Goal: Task Accomplishment & Management: Manage account settings

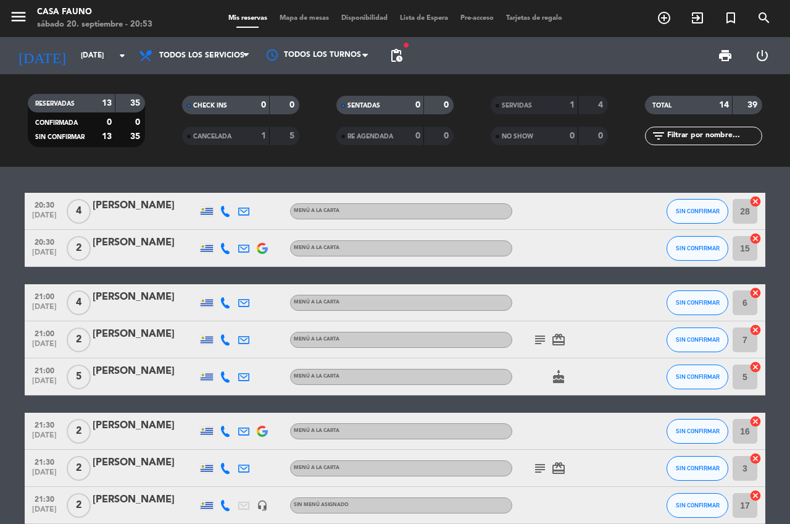
click at [228, 139] on span "CANCELADA" at bounding box center [212, 136] width 38 height 6
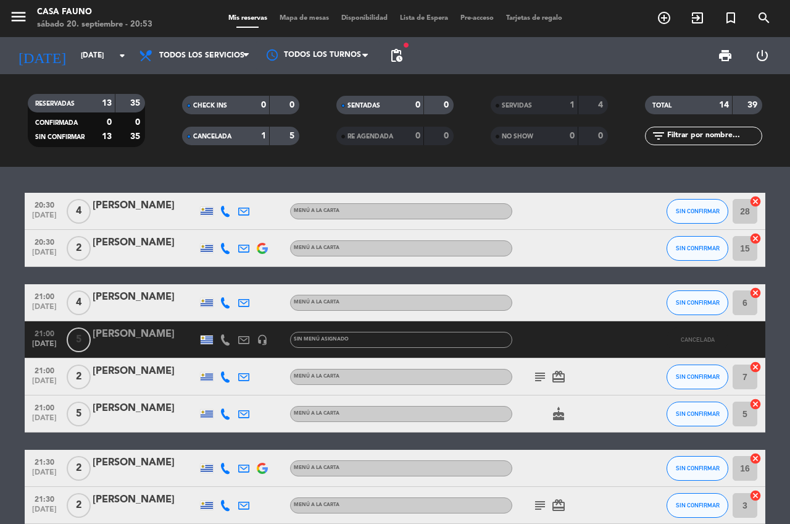
click at [238, 143] on div "CANCELADA" at bounding box center [213, 136] width 57 height 14
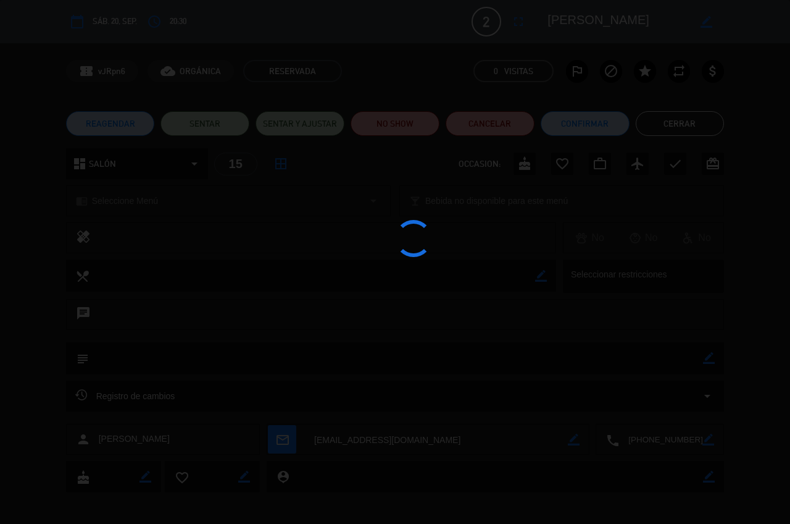
click at [149, 246] on div at bounding box center [395, 262] width 790 height 524
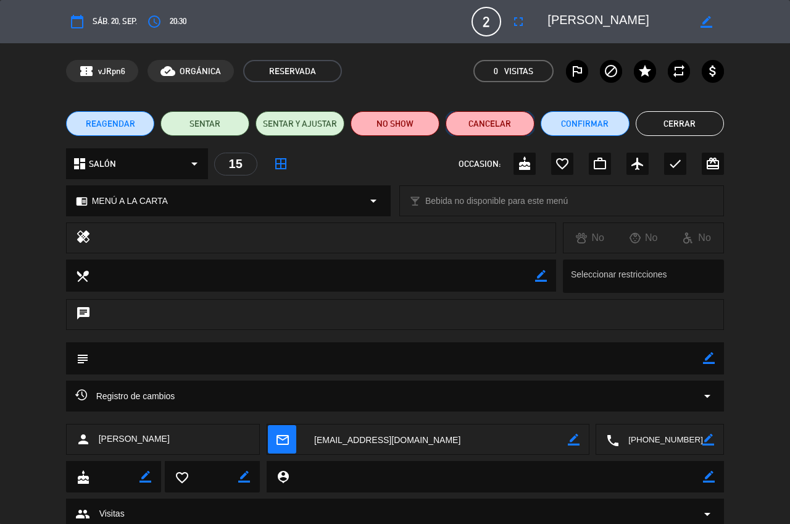
click at [492, 125] on button "Cancelar" at bounding box center [490, 123] width 89 height 25
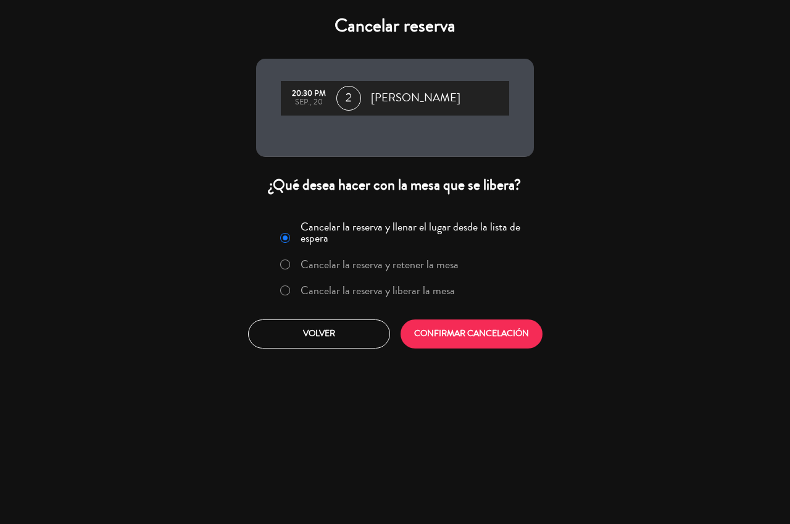
click at [312, 295] on label "Cancelar la reserva y liberar la mesa" at bounding box center [378, 290] width 154 height 11
click at [473, 319] on button "CONFIRMAR CANCELACIÓN" at bounding box center [472, 333] width 142 height 29
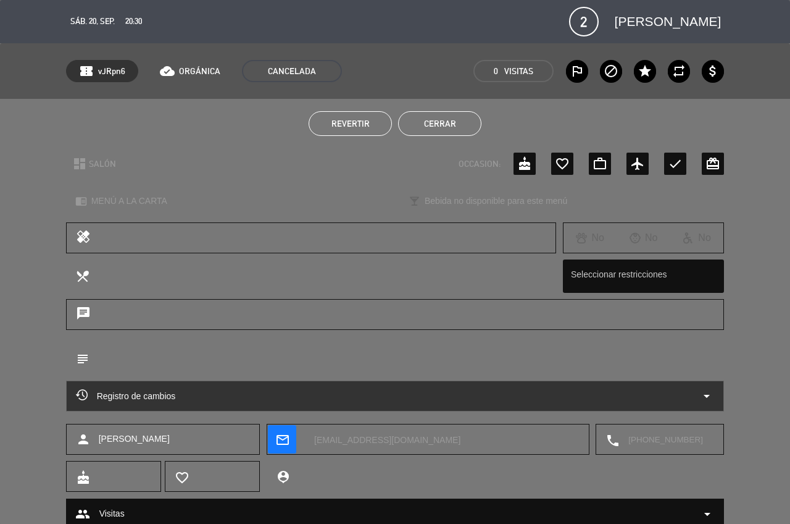
click at [426, 128] on button "Cerrar" at bounding box center [439, 123] width 83 height 25
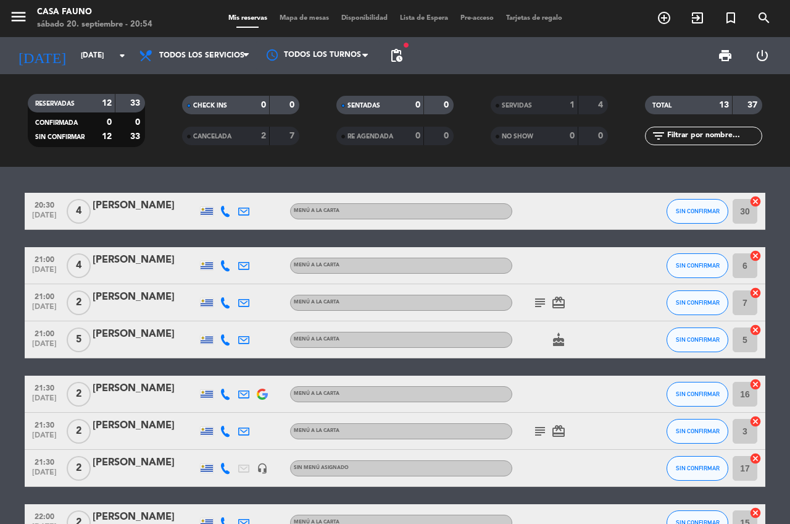
click at [561, 202] on div at bounding box center [568, 211] width 111 height 36
click at [692, 207] on span "SIN CONFIRMAR" at bounding box center [698, 210] width 44 height 7
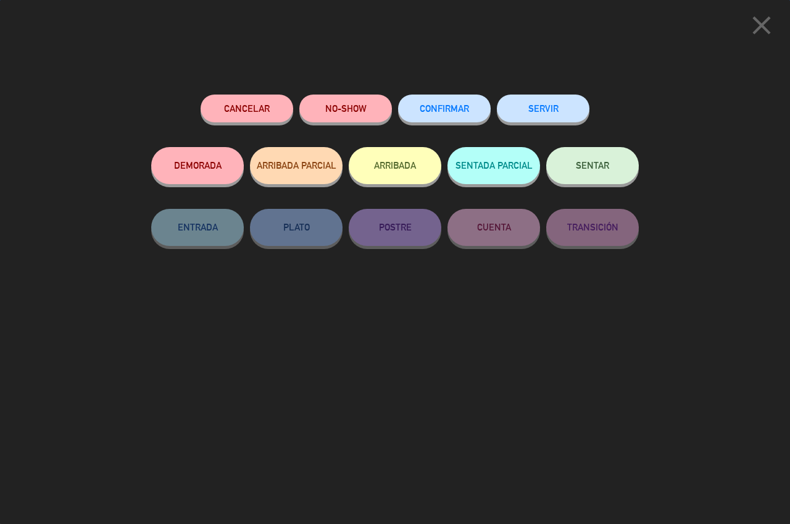
click at [257, 111] on button "Cancelar" at bounding box center [247, 108] width 93 height 28
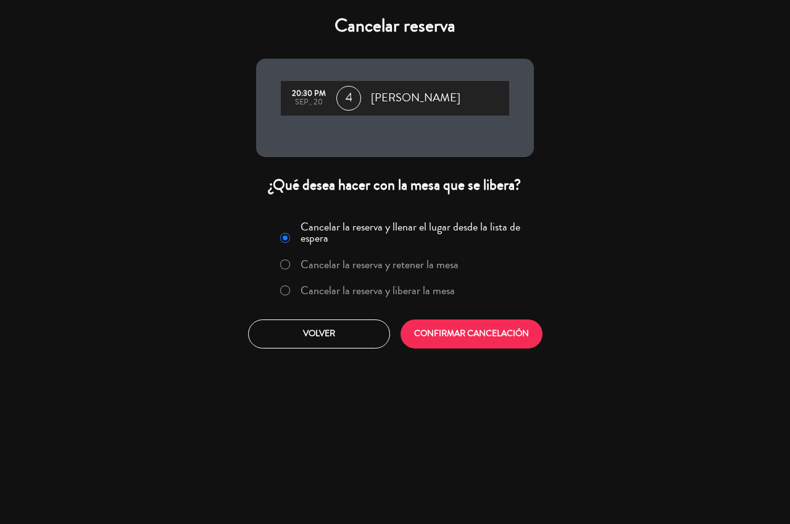
click at [403, 291] on label "Cancelar la reserva y liberar la mesa" at bounding box center [378, 290] width 154 height 11
click at [455, 335] on button "CONFIRMAR CANCELACIÓN" at bounding box center [472, 333] width 142 height 29
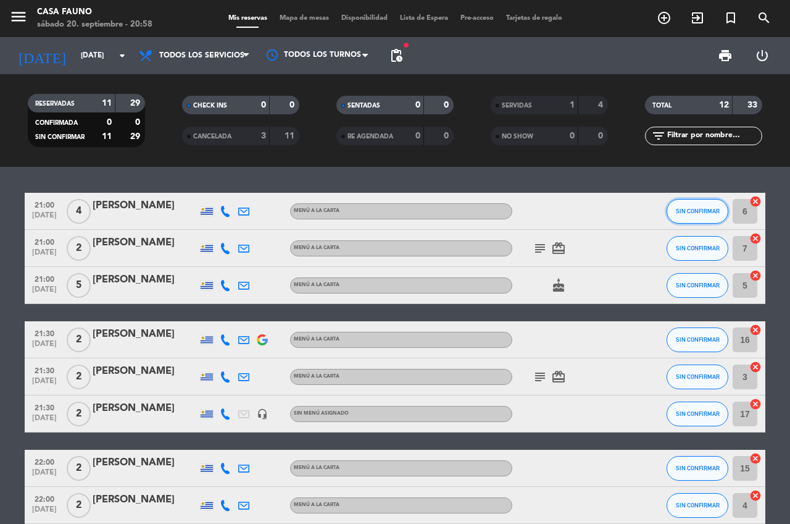
click at [709, 207] on span "SIN CONFIRMAR" at bounding box center [698, 210] width 44 height 7
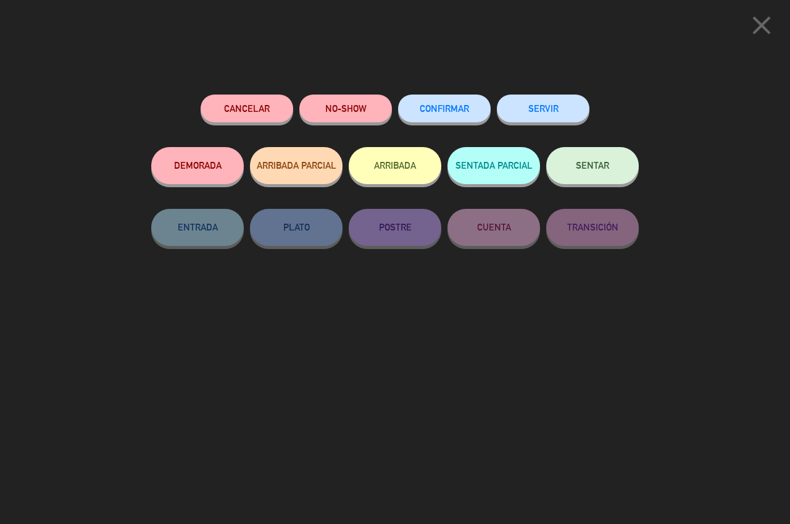
click at [545, 105] on button "SERVIR" at bounding box center [543, 108] width 93 height 28
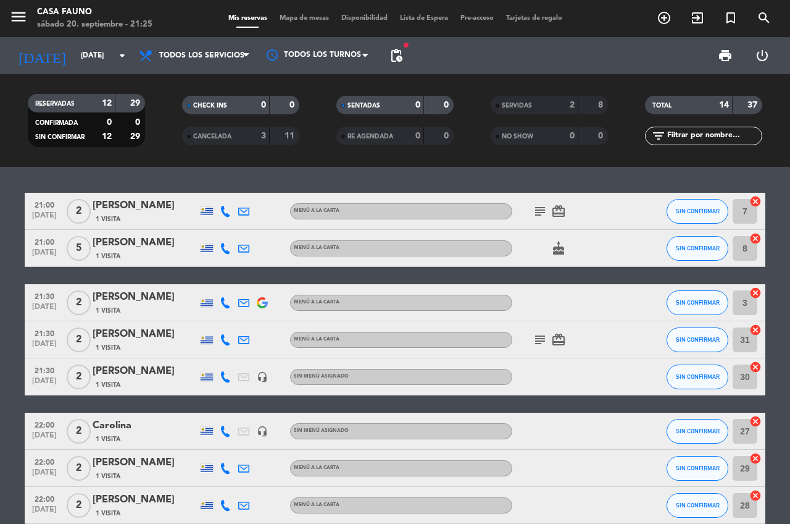
scroll to position [4, 0]
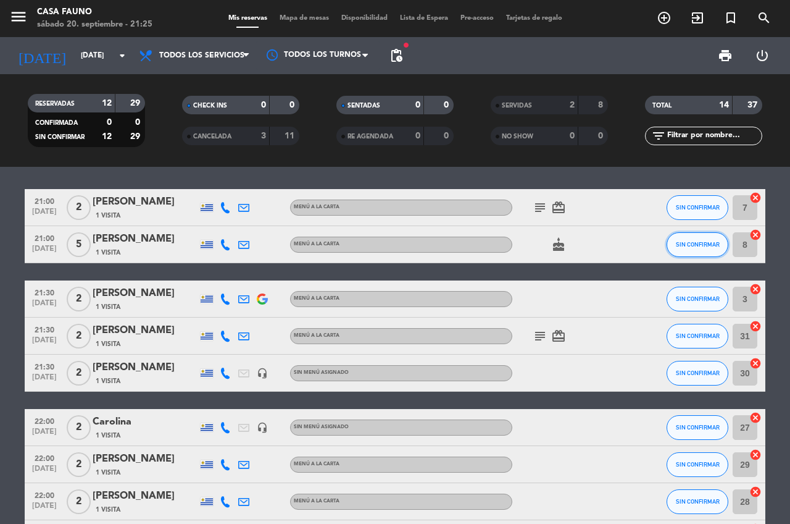
click at [692, 244] on span "SIN CONFIRMAR" at bounding box center [698, 244] width 44 height 7
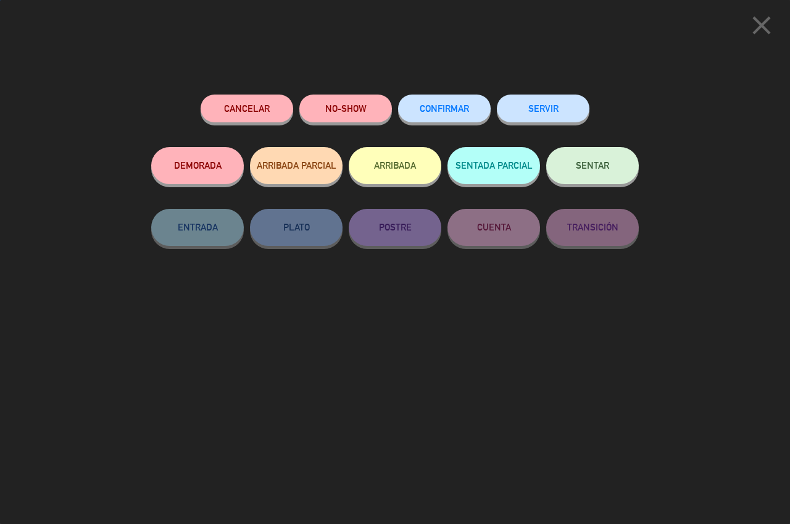
click at [537, 96] on div "SERVIR" at bounding box center [543, 120] width 93 height 52
click at [545, 104] on button "SERVIR" at bounding box center [543, 108] width 93 height 28
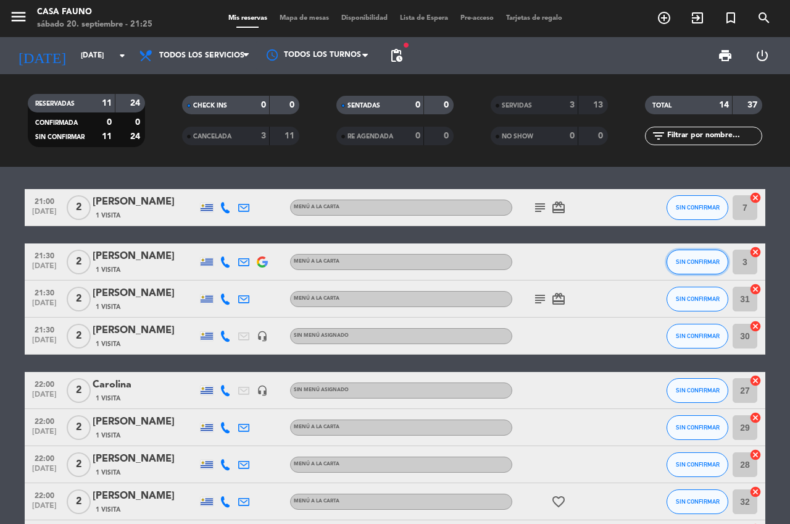
click at [676, 267] on button "SIN CONFIRMAR" at bounding box center [698, 261] width 62 height 25
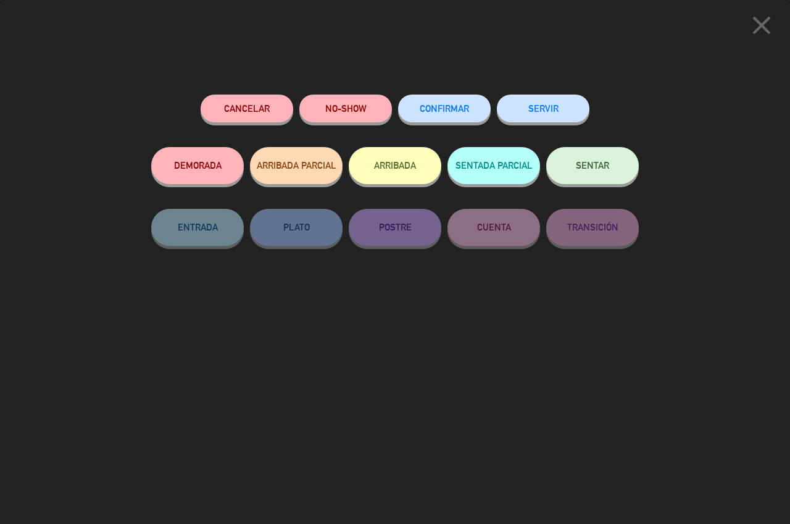
click at [536, 97] on button "SERVIR" at bounding box center [543, 108] width 93 height 28
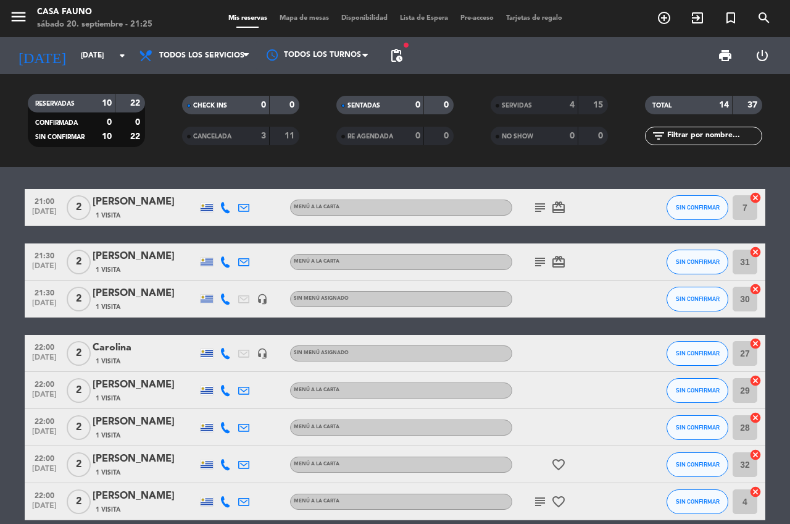
click at [540, 208] on icon "subject" at bounding box center [540, 207] width 15 height 15
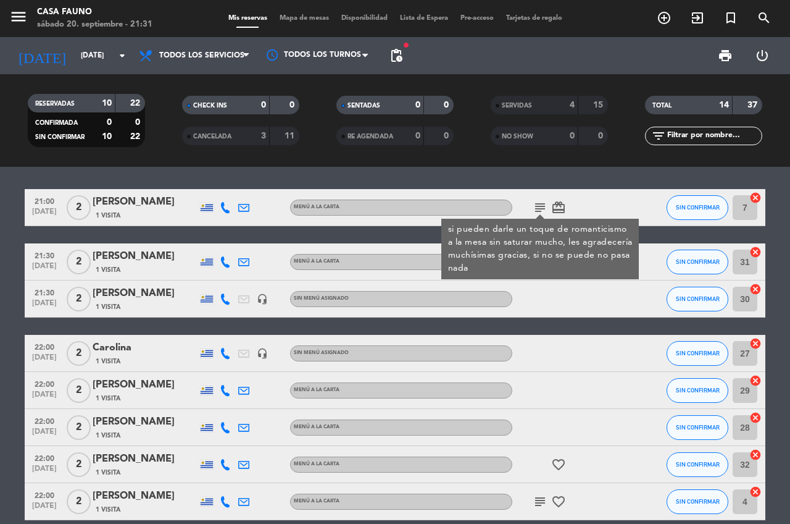
click at [589, 312] on div at bounding box center [568, 298] width 111 height 36
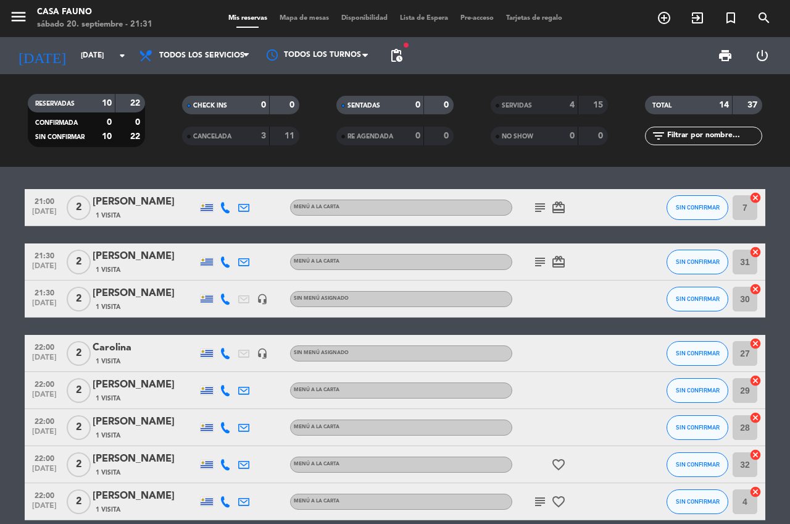
click at [537, 261] on icon "subject" at bounding box center [540, 261] width 15 height 15
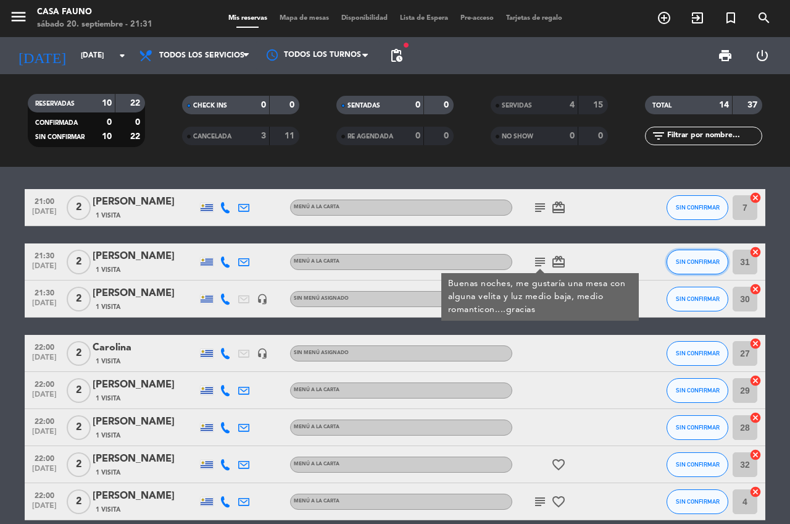
click at [683, 256] on button "SIN CONFIRMAR" at bounding box center [698, 261] width 62 height 25
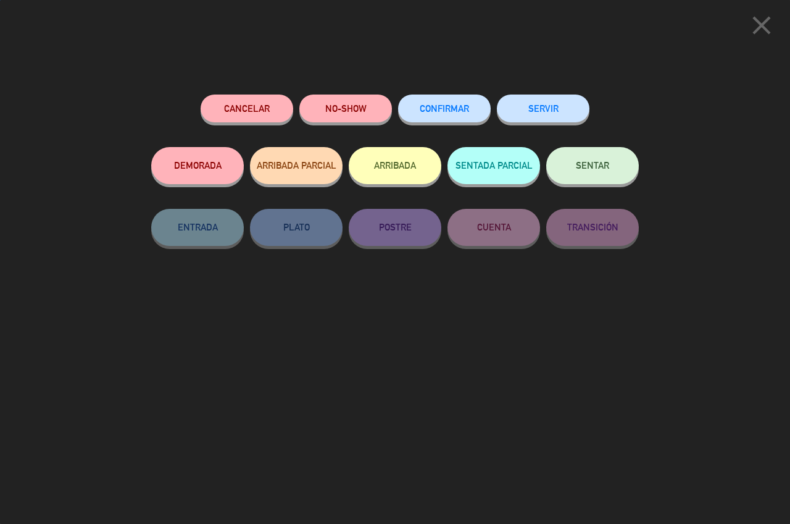
click at [521, 104] on button "SERVIR" at bounding box center [543, 108] width 93 height 28
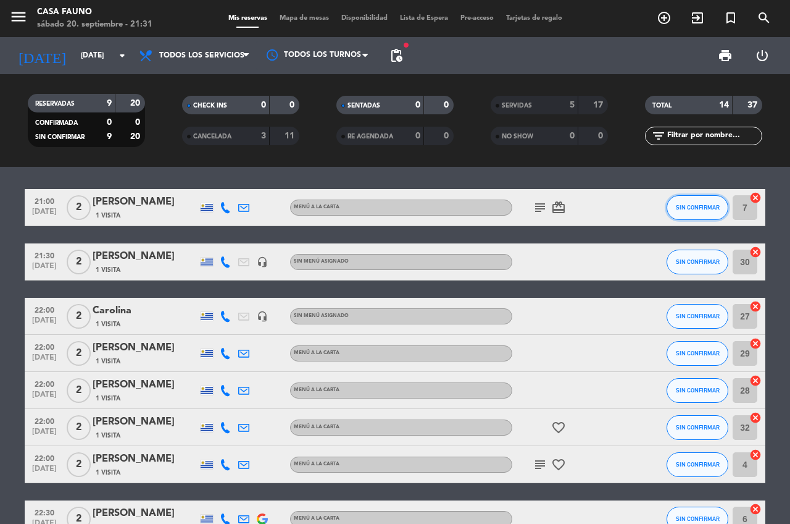
click at [682, 207] on span "SIN CONFIRMAR" at bounding box center [698, 207] width 44 height 7
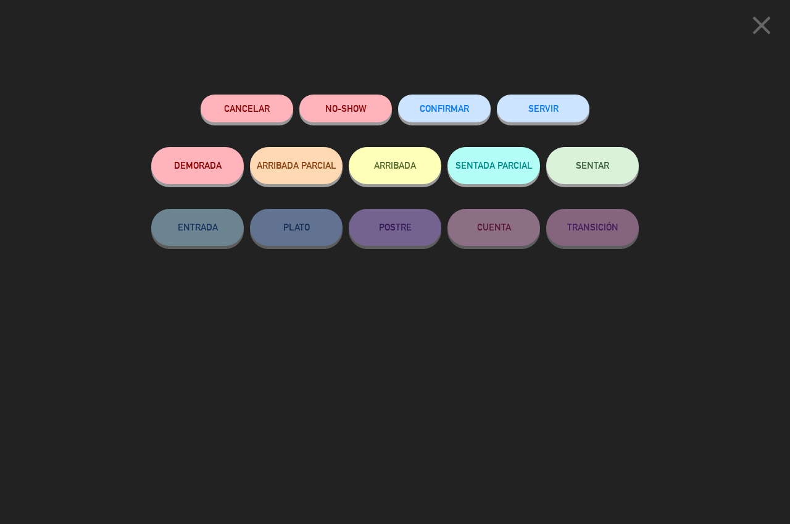
click at [262, 104] on button "Cancelar" at bounding box center [247, 108] width 93 height 28
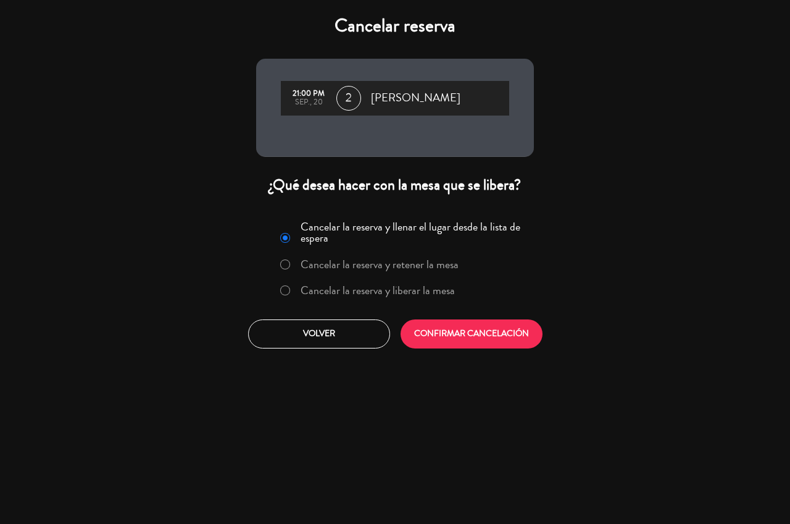
click at [387, 287] on label "Cancelar la reserva y liberar la mesa" at bounding box center [378, 290] width 154 height 11
click at [465, 332] on button "CONFIRMAR CANCELACIÓN" at bounding box center [472, 333] width 142 height 29
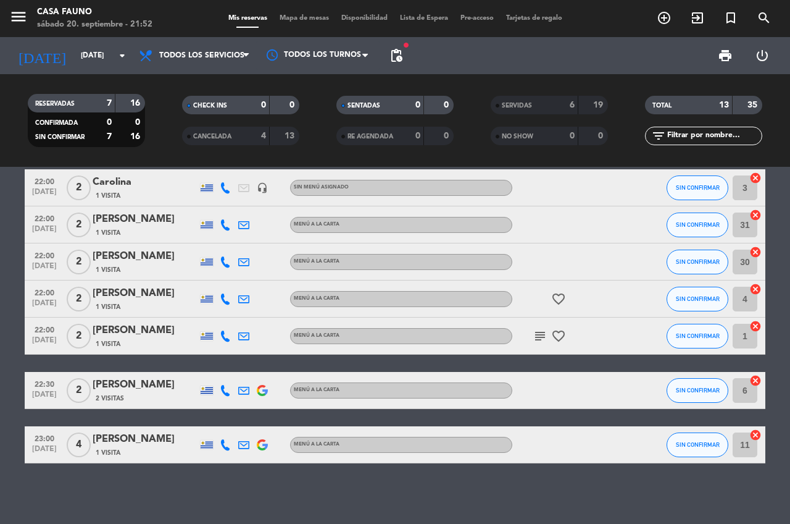
scroll to position [0, 0]
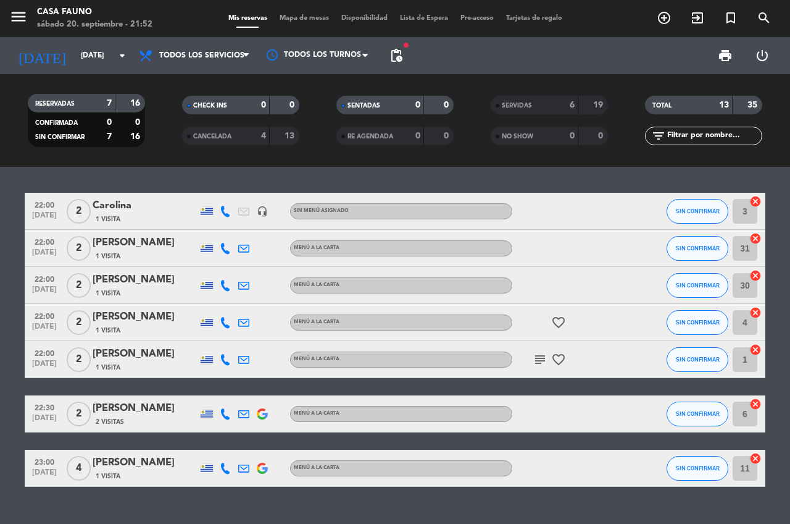
click at [535, 358] on icon "subject" at bounding box center [540, 359] width 15 height 15
click at [535, 360] on icon "subject" at bounding box center [540, 359] width 15 height 15
click at [689, 214] on span "SIN CONFIRMAR" at bounding box center [698, 210] width 44 height 7
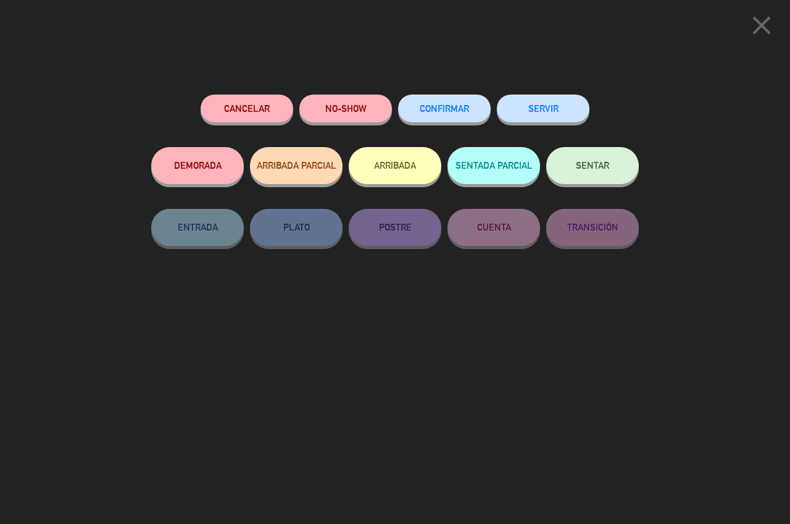
click at [548, 107] on button "SERVIR" at bounding box center [543, 108] width 93 height 28
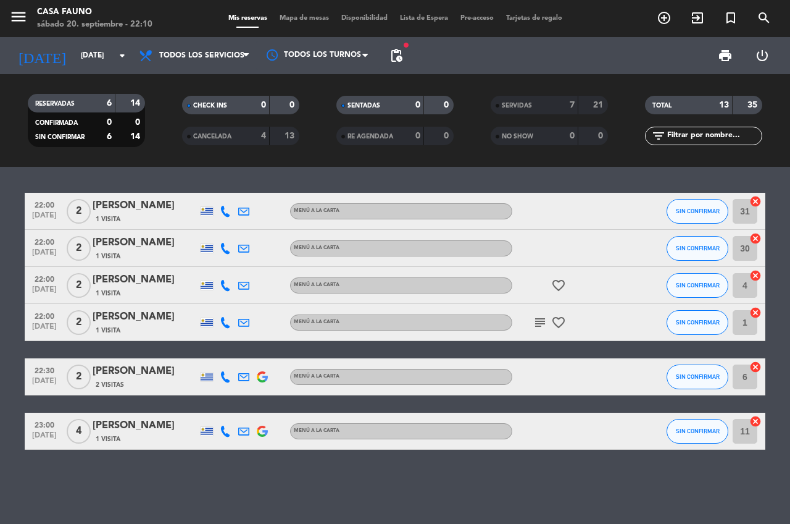
click at [538, 322] on icon "subject" at bounding box center [540, 322] width 15 height 15
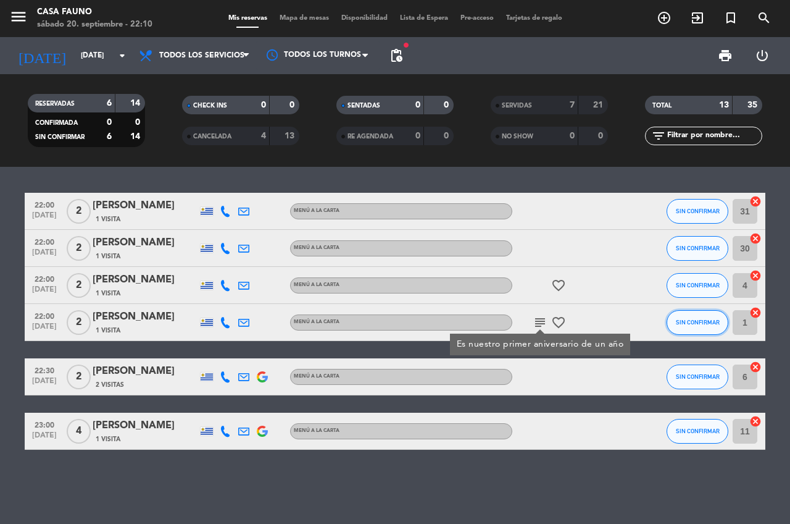
click at [681, 321] on span "SIN CONFIRMAR" at bounding box center [698, 322] width 44 height 7
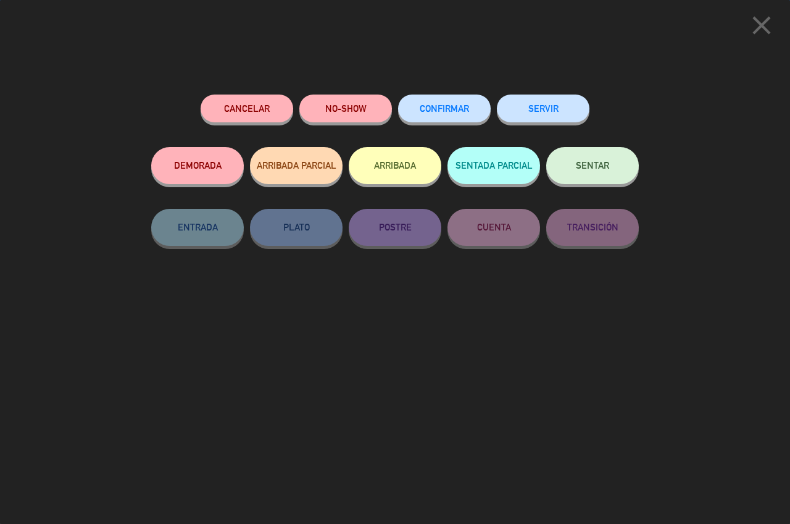
click at [563, 100] on button "SERVIR" at bounding box center [543, 108] width 93 height 28
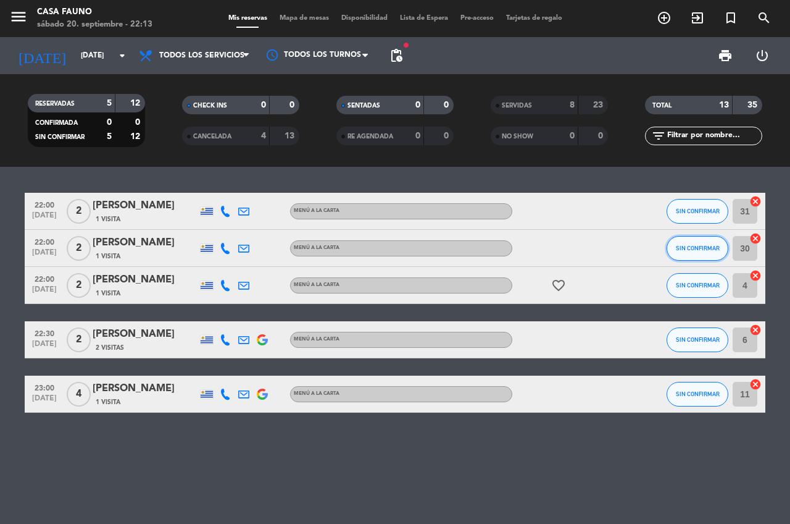
click at [695, 245] on span "SIN CONFIRMAR" at bounding box center [698, 248] width 44 height 7
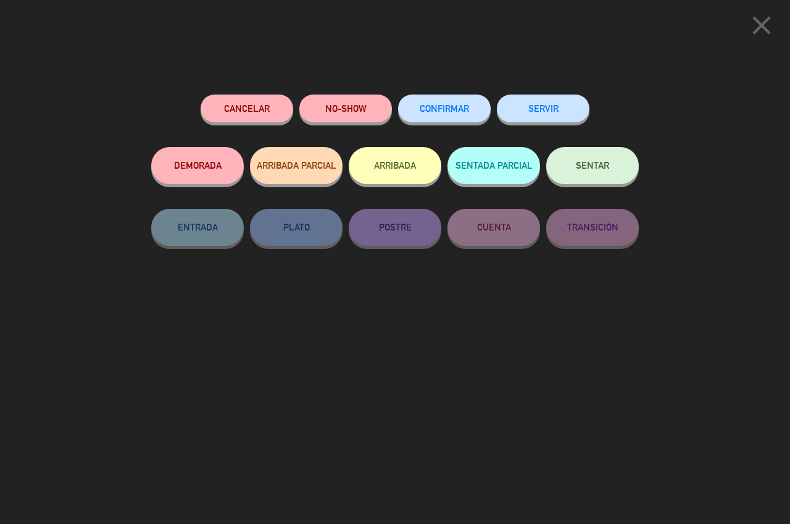
click at [550, 108] on button "SERVIR" at bounding box center [543, 108] width 93 height 28
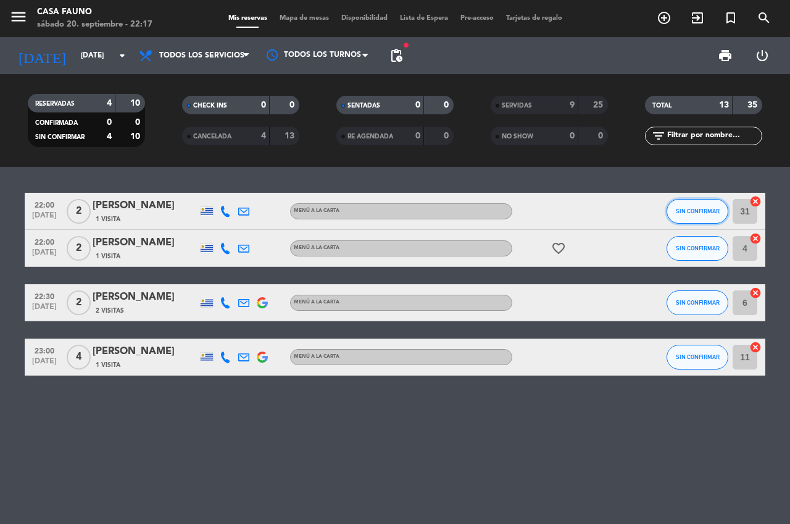
click at [703, 211] on span "SIN CONFIRMAR" at bounding box center [698, 210] width 44 height 7
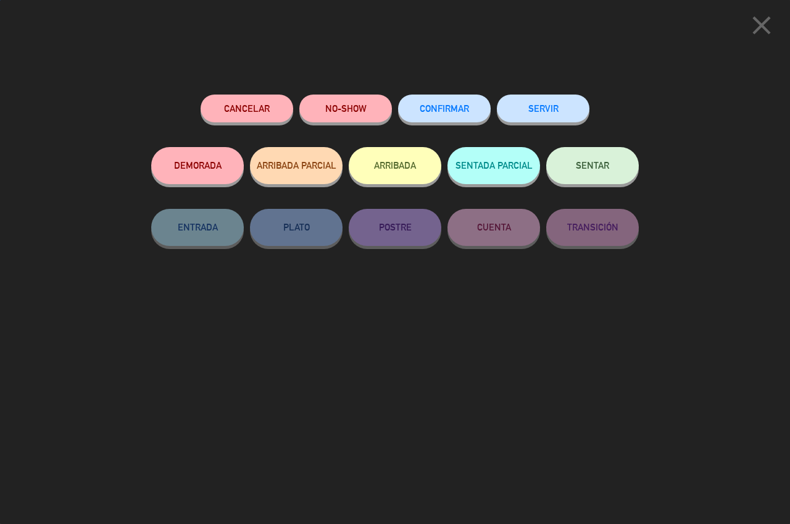
click at [545, 96] on div "SERVIR" at bounding box center [543, 120] width 93 height 52
click at [544, 112] on button "SERVIR" at bounding box center [543, 108] width 93 height 28
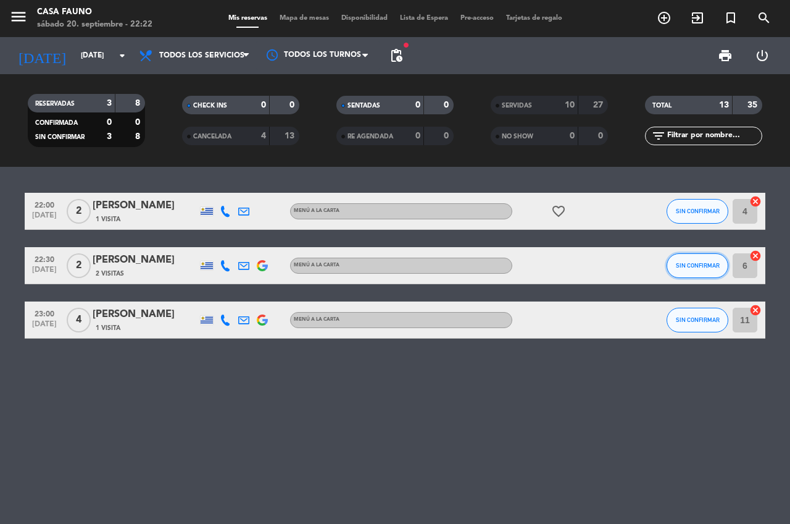
click at [686, 267] on span "SIN CONFIRMAR" at bounding box center [698, 265] width 44 height 7
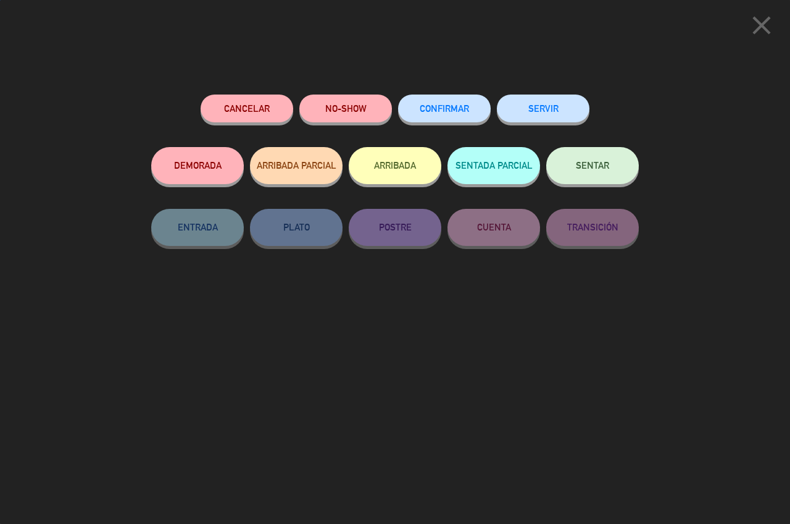
click at [542, 104] on button "SERVIR" at bounding box center [543, 108] width 93 height 28
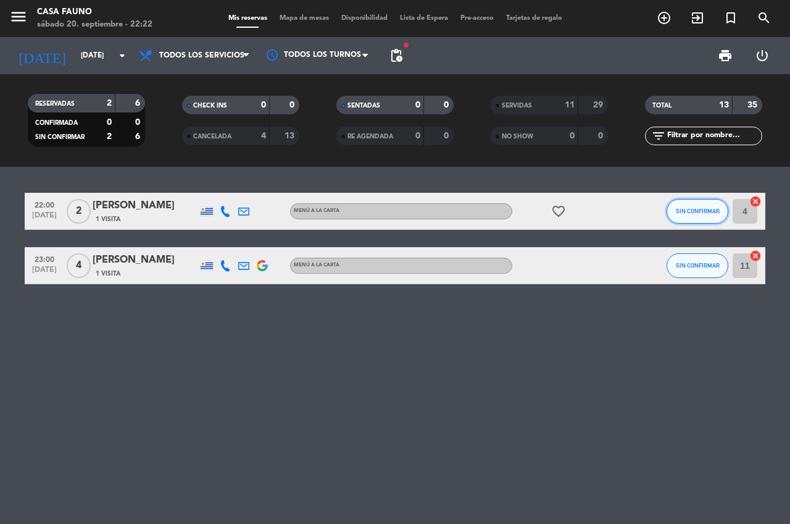
click at [690, 211] on span "SIN CONFIRMAR" at bounding box center [698, 210] width 44 height 7
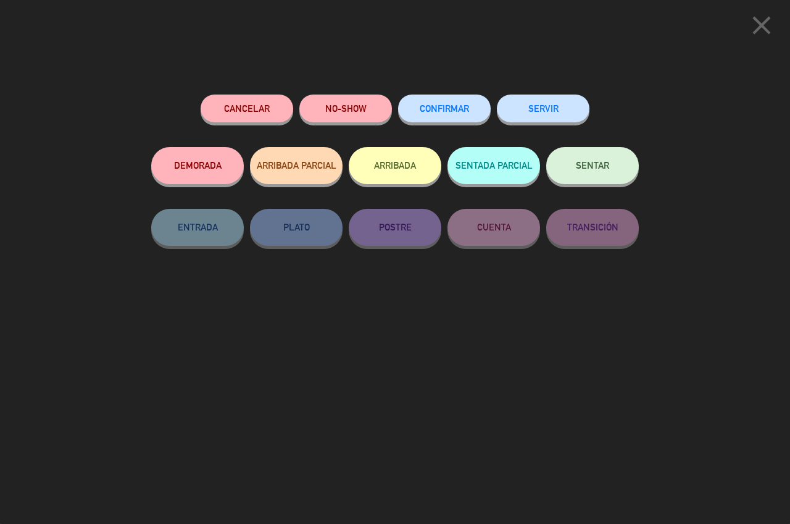
click at [446, 103] on button "CONFIRMAR" at bounding box center [444, 108] width 93 height 28
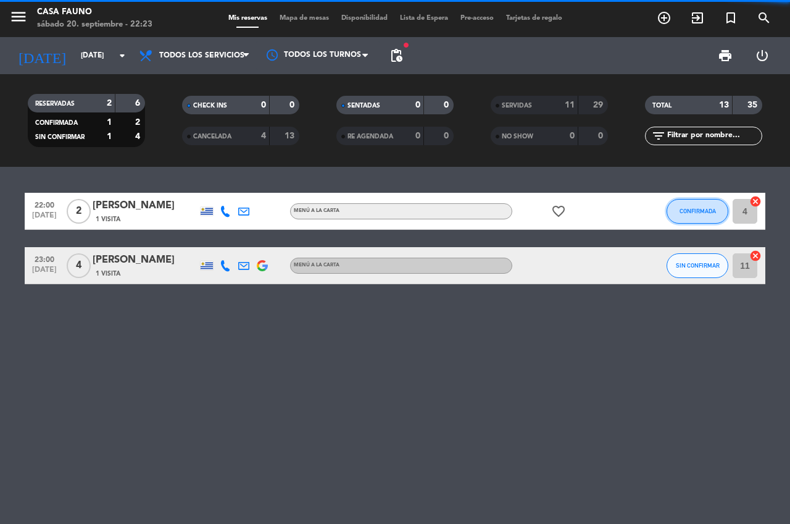
click at [690, 211] on span "CONFIRMADA" at bounding box center [698, 210] width 36 height 7
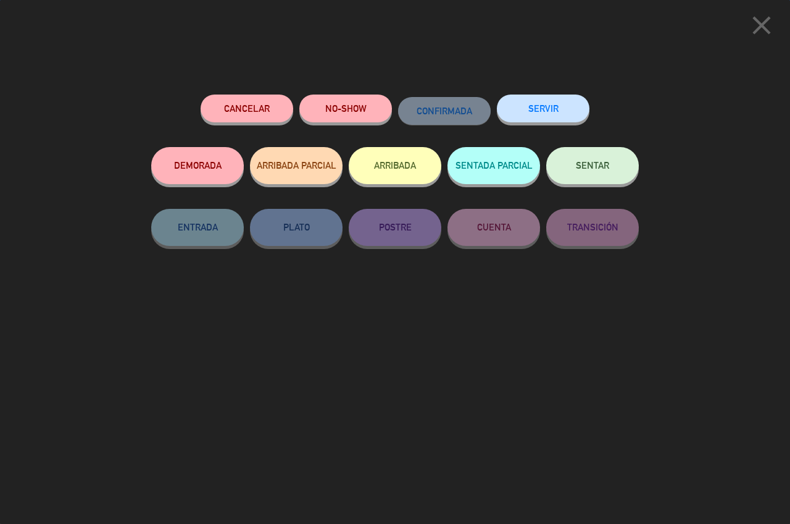
click at [266, 106] on button "Cancelar" at bounding box center [247, 108] width 93 height 28
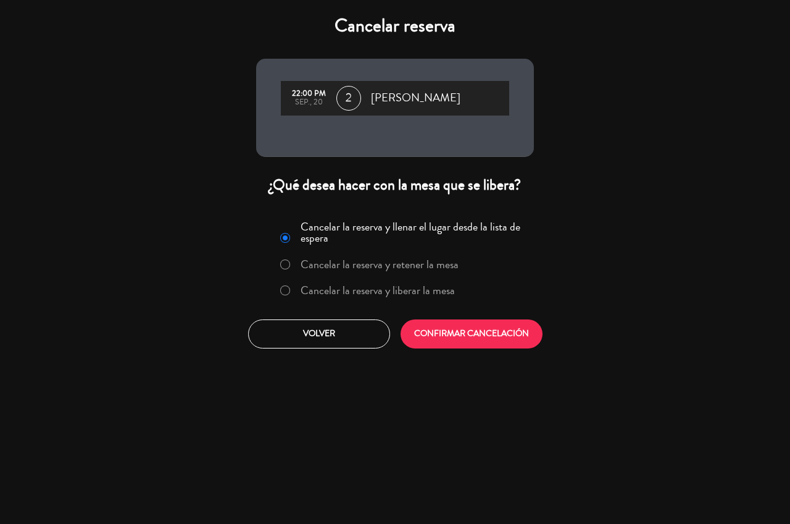
click at [346, 270] on label "Cancelar la reserva y retener la mesa" at bounding box center [380, 264] width 158 height 11
click at [381, 289] on label "Cancelar la reserva y liberar la mesa" at bounding box center [378, 290] width 154 height 11
click at [455, 322] on button "CONFIRMAR CANCELACIÓN" at bounding box center [472, 333] width 142 height 29
